Goal: Information Seeking & Learning: Learn about a topic

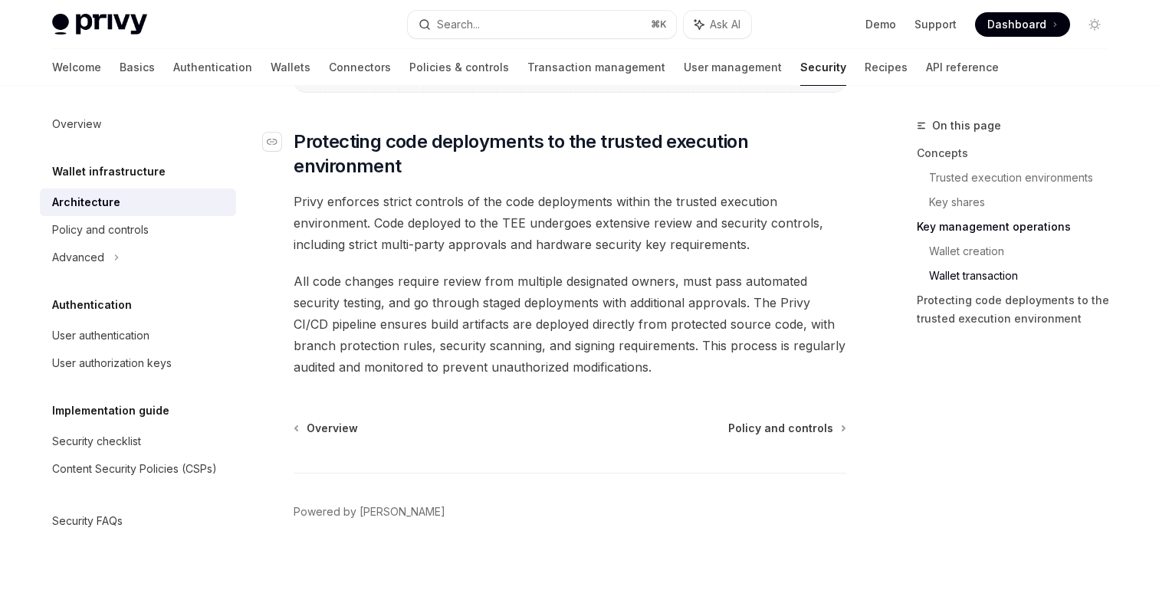
scroll to position [3261, 0]
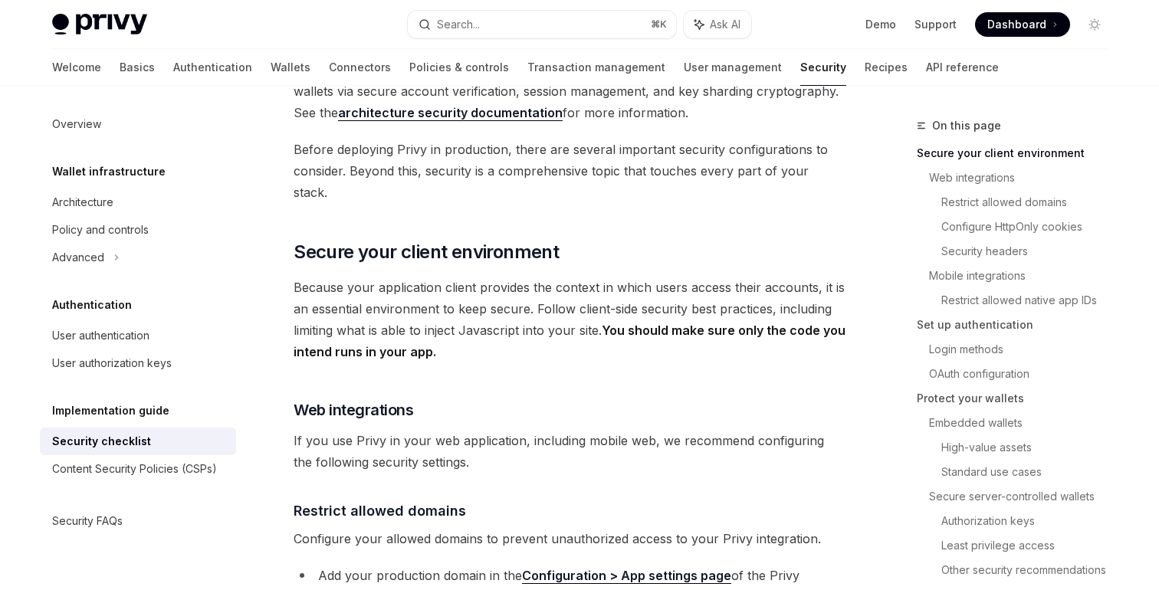
scroll to position [160, 0]
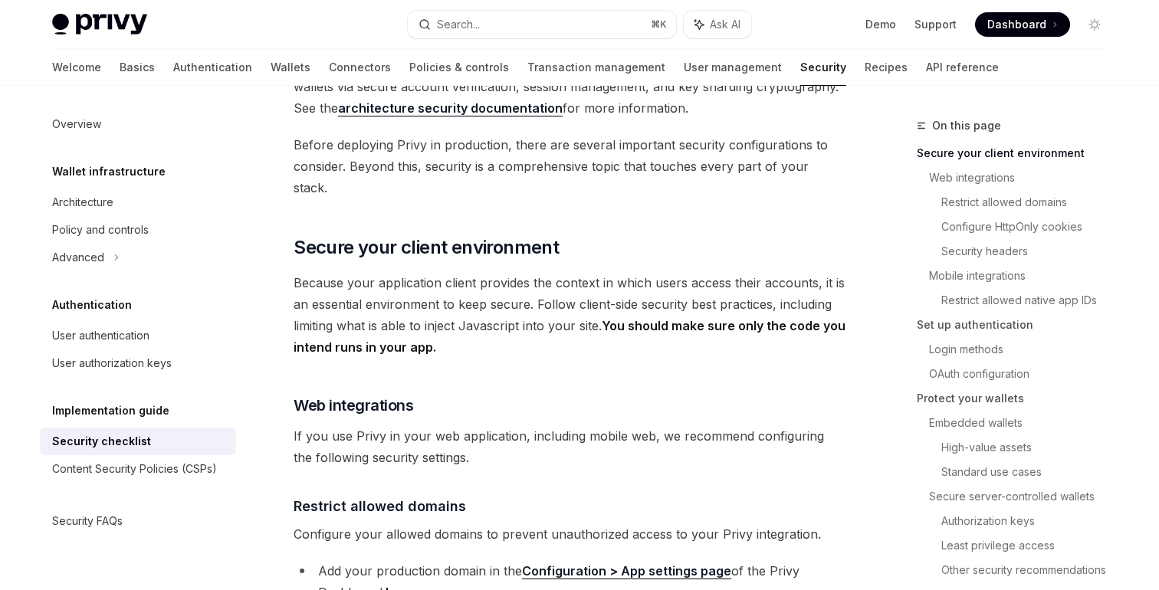
click at [375, 272] on span "Because your application client provides the context in which users access thei…" at bounding box center [570, 315] width 553 height 86
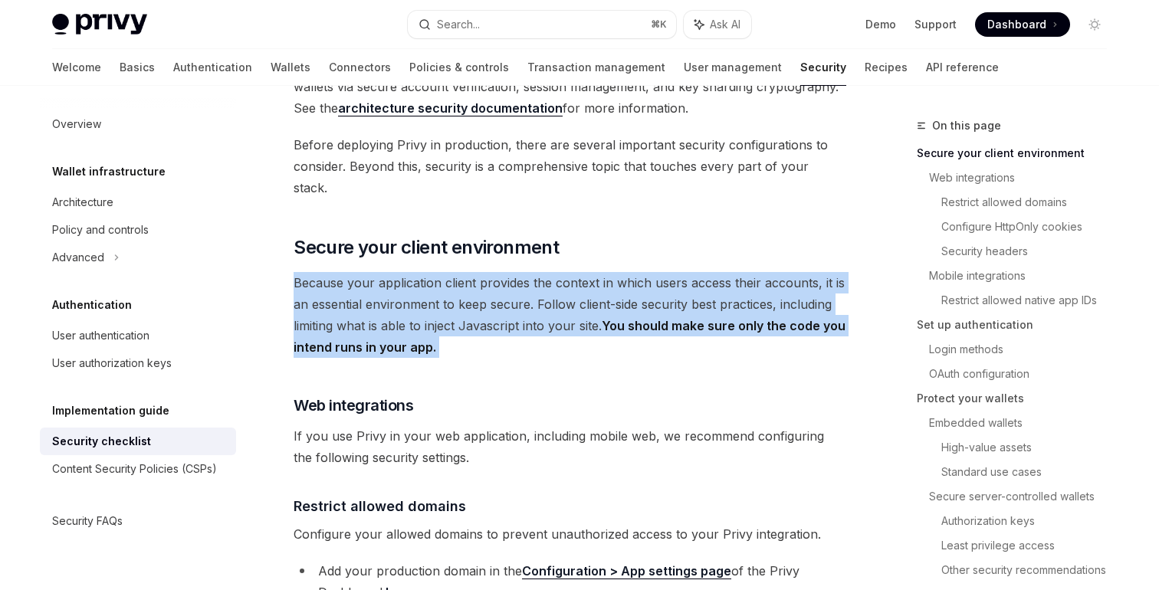
click at [375, 272] on span "Because your application client provides the context in which users access thei…" at bounding box center [570, 315] width 553 height 86
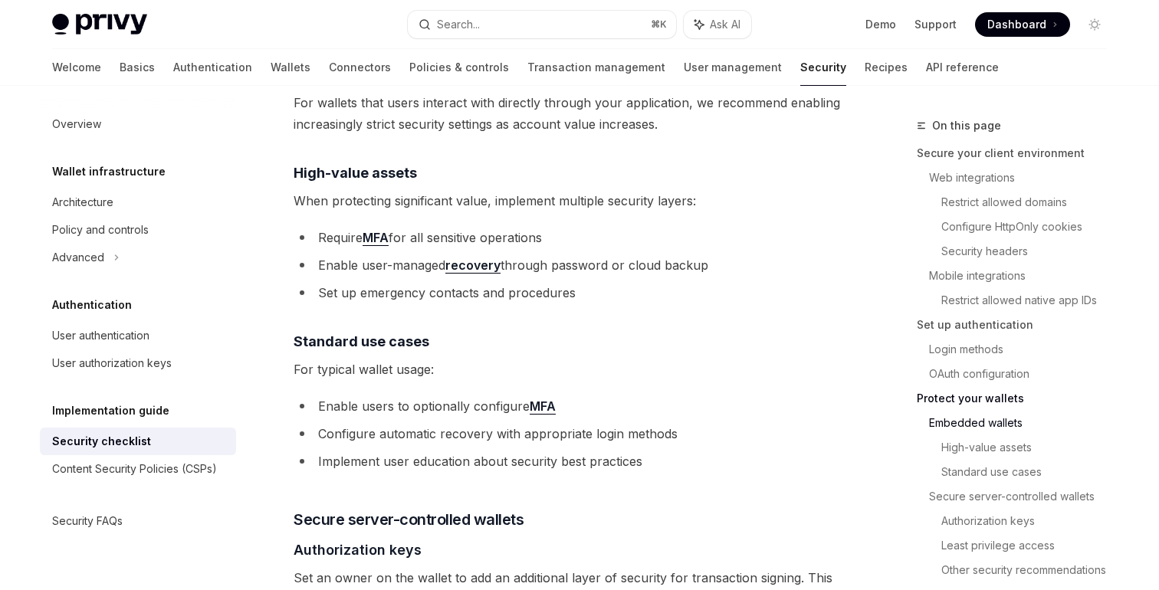
scroll to position [2049, 0]
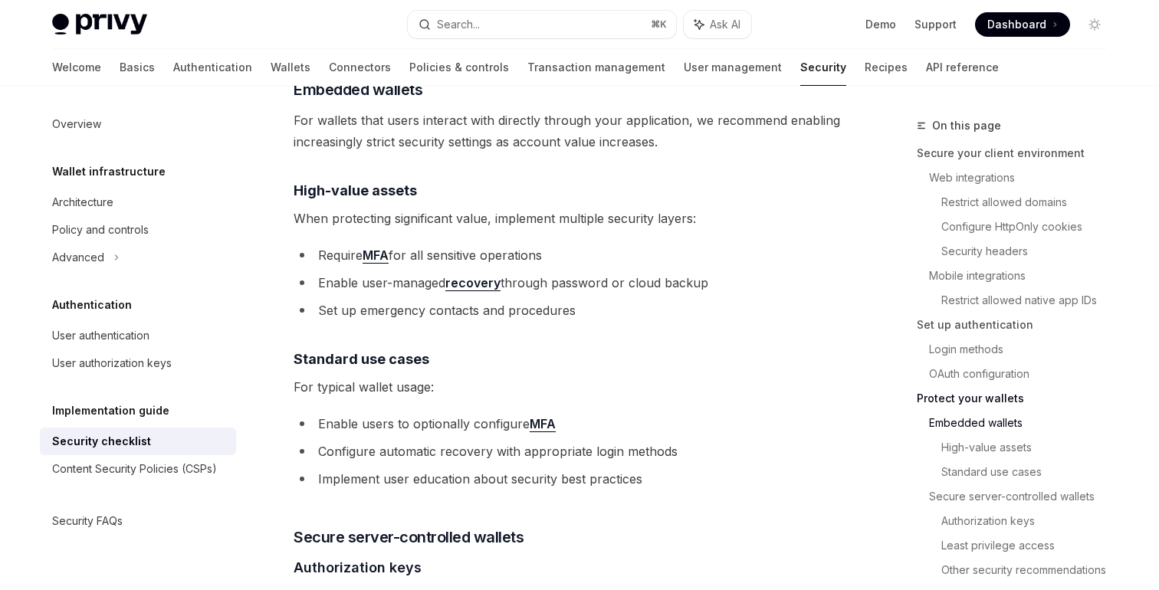
click at [330, 300] on li "Set up emergency contacts and procedures" at bounding box center [570, 310] width 553 height 21
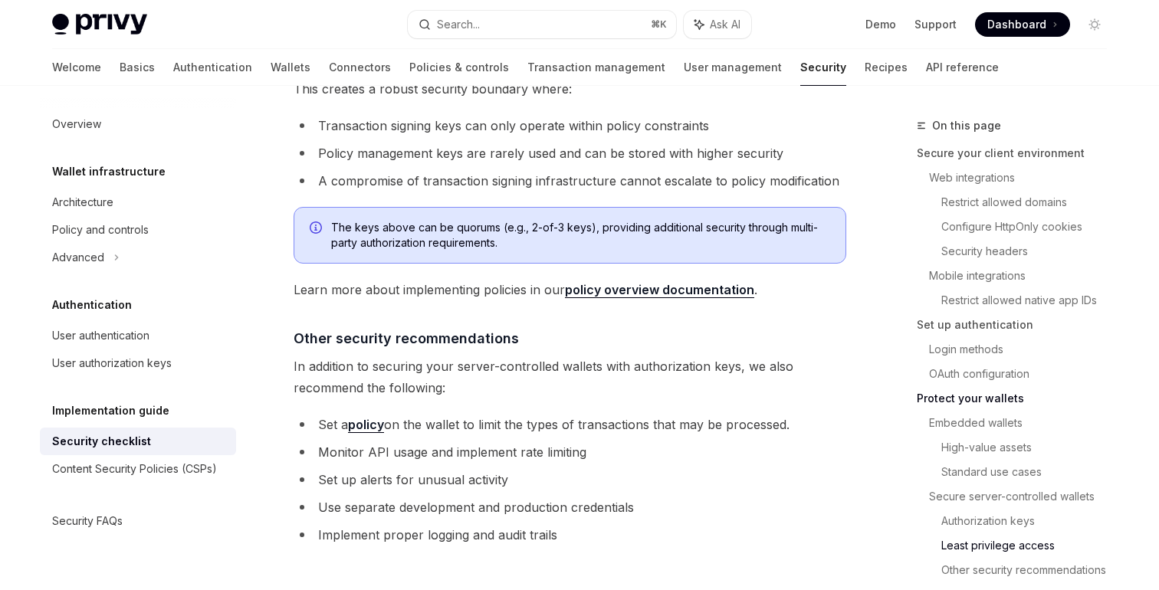
scroll to position [3575, 0]
